Goal: Download file/media

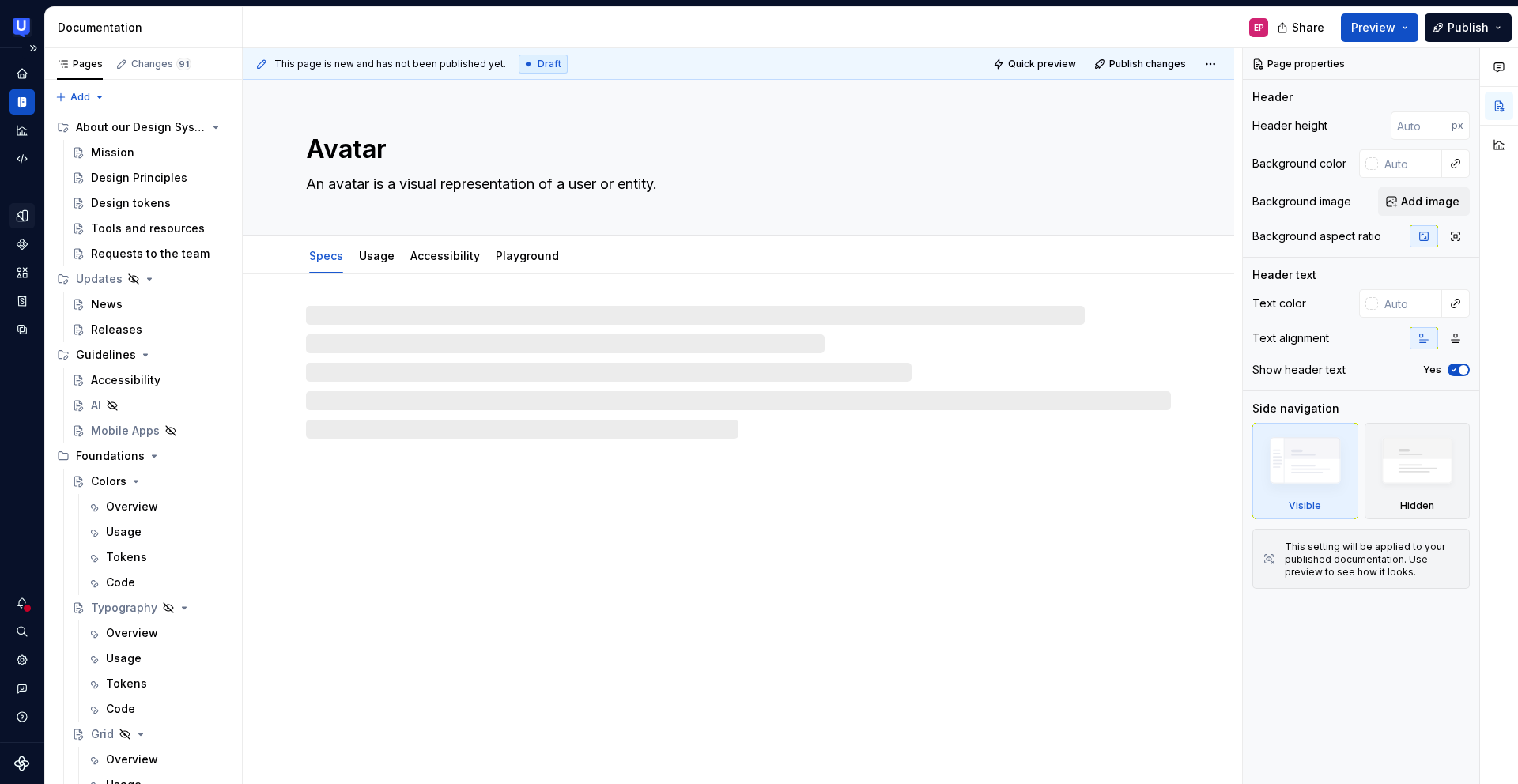
type textarea "*"
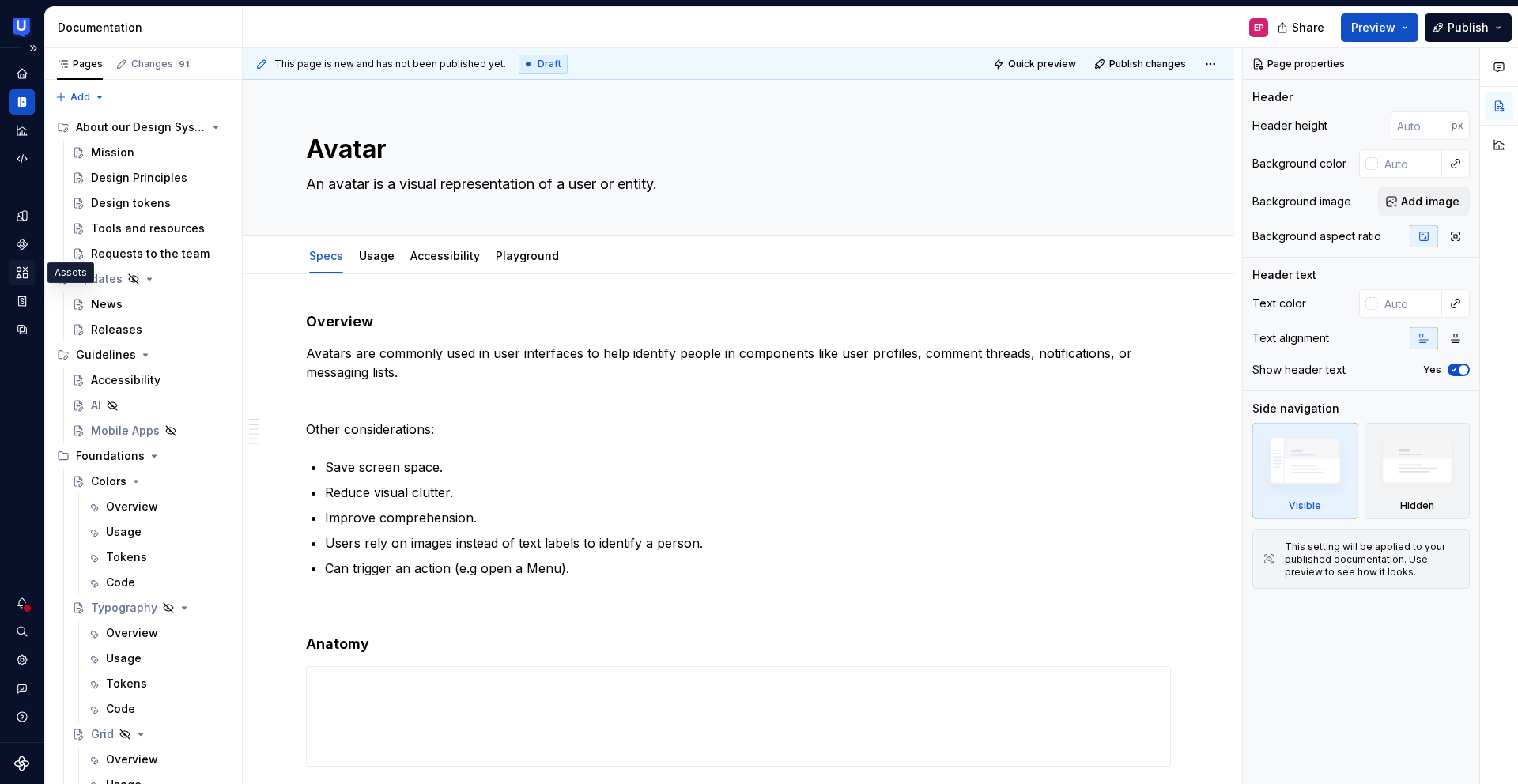
click at [22, 268] on icon "Assets" at bounding box center [22, 273] width 14 height 14
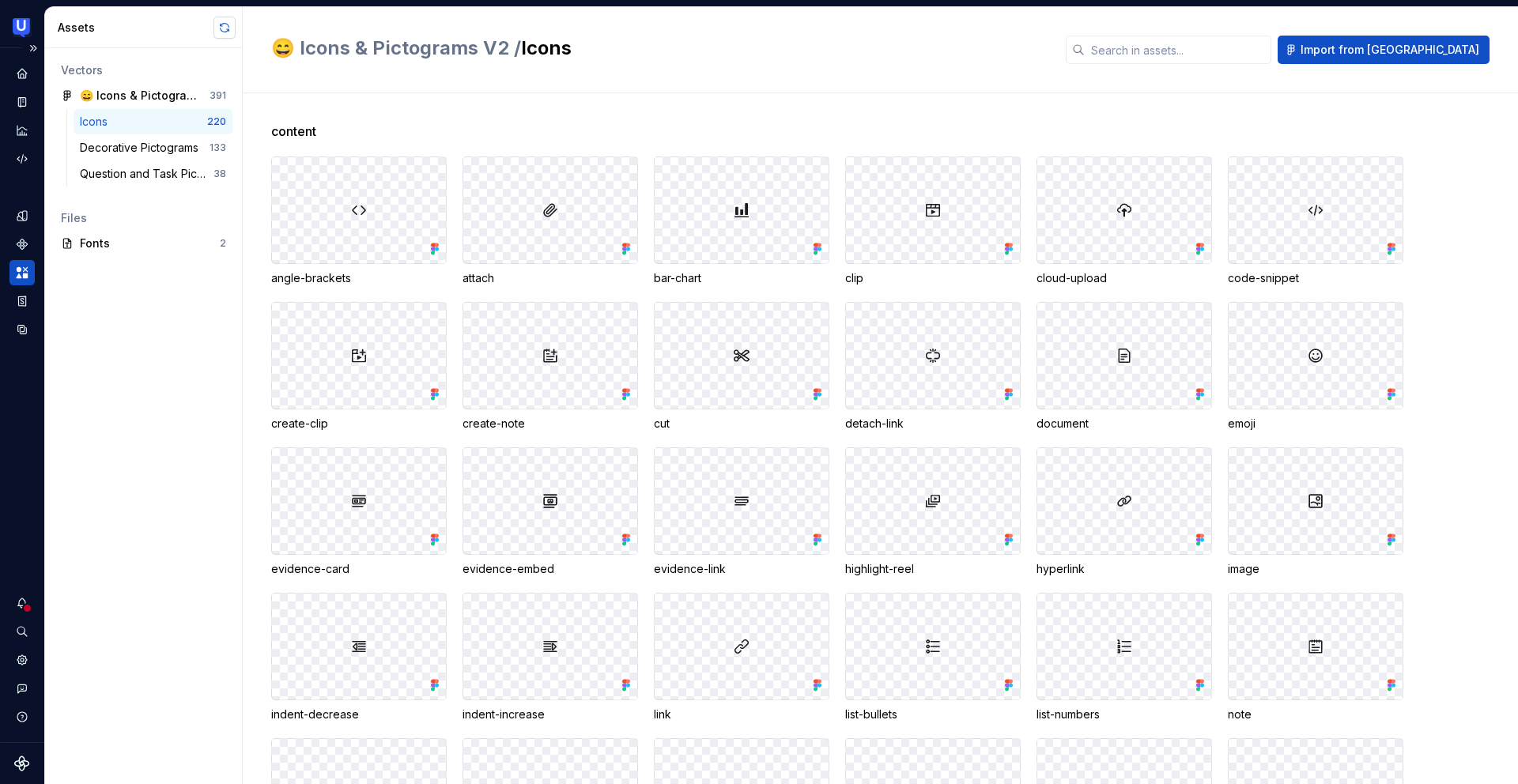
click at [227, 27] on button "button" at bounding box center [224, 28] width 22 height 22
